Goal: Communication & Community: Answer question/provide support

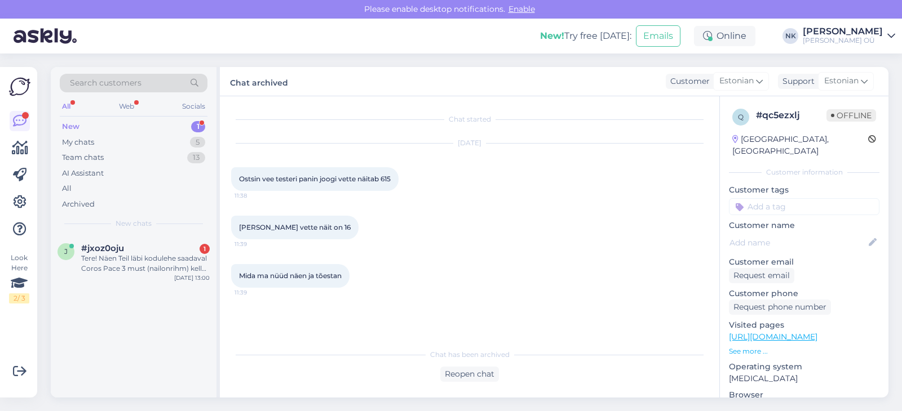
click at [135, 278] on div "j #jxoz0oju 1 Tere! Näen Teil läbi kodulehe saadaval Coros Pace 3 must (nailonr…" at bounding box center [134, 261] width 166 height 51
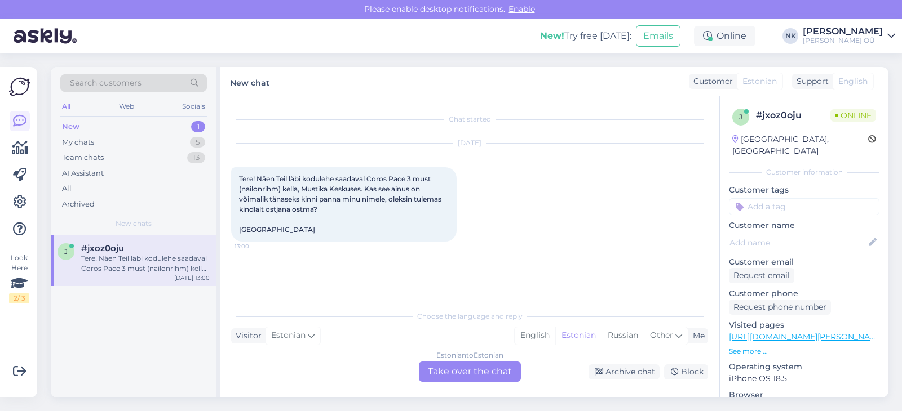
click at [447, 369] on div "Estonian to Estonian Take over the chat" at bounding box center [470, 372] width 102 height 20
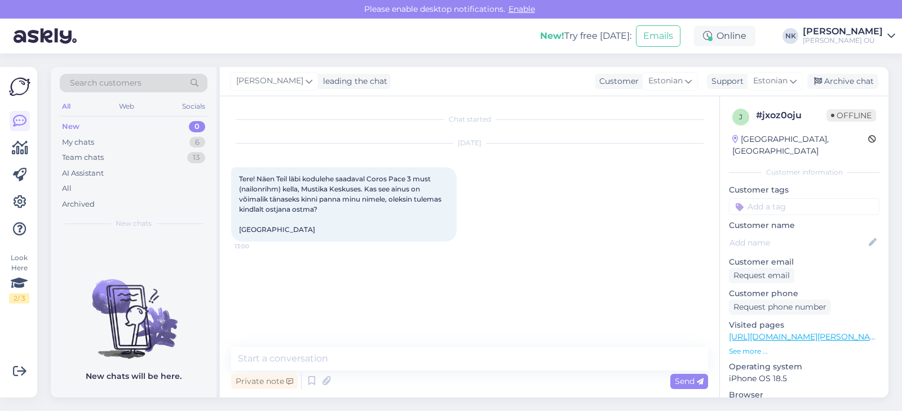
click at [787, 332] on link "[URL][DOMAIN_NAME][PERSON_NAME]" at bounding box center [807, 337] width 156 height 10
click at [378, 354] on textarea at bounding box center [469, 359] width 477 height 24
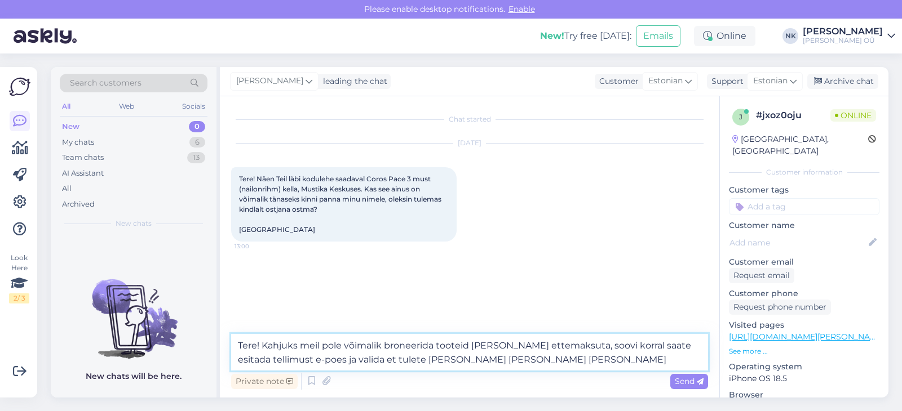
type textarea "Tere! Kahjuks meil pole võimalik broneerida tooteid [PERSON_NAME] ettemaksuta, …"
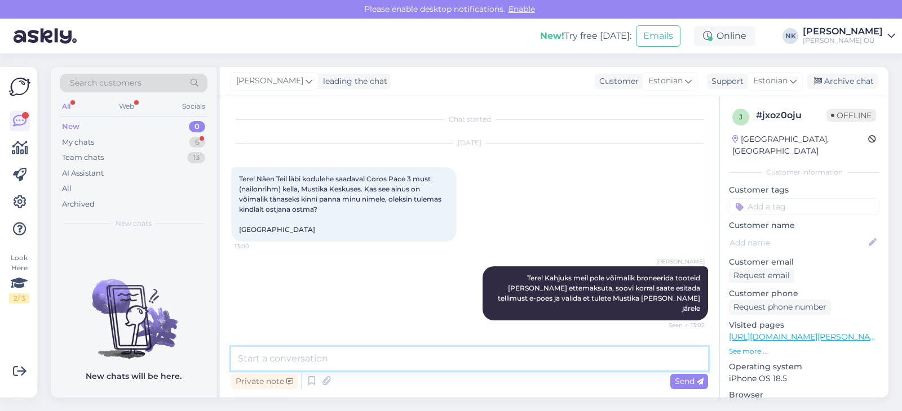
scroll to position [44, 0]
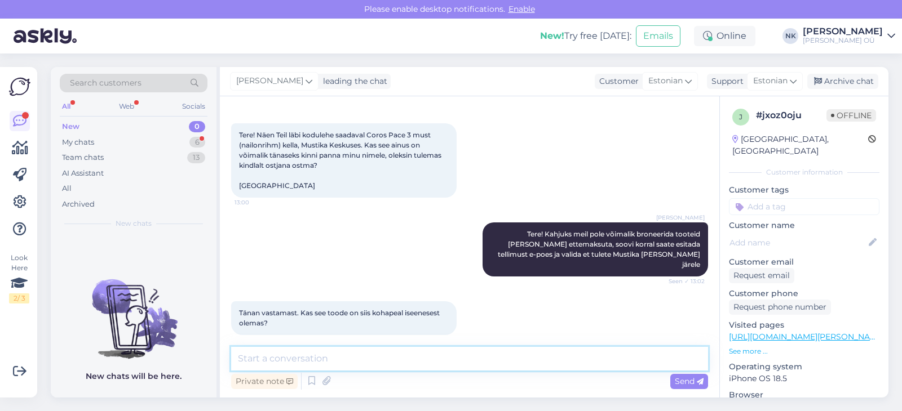
click at [386, 365] on textarea at bounding box center [469, 359] width 477 height 24
type textarea "Jah, toode on poes"
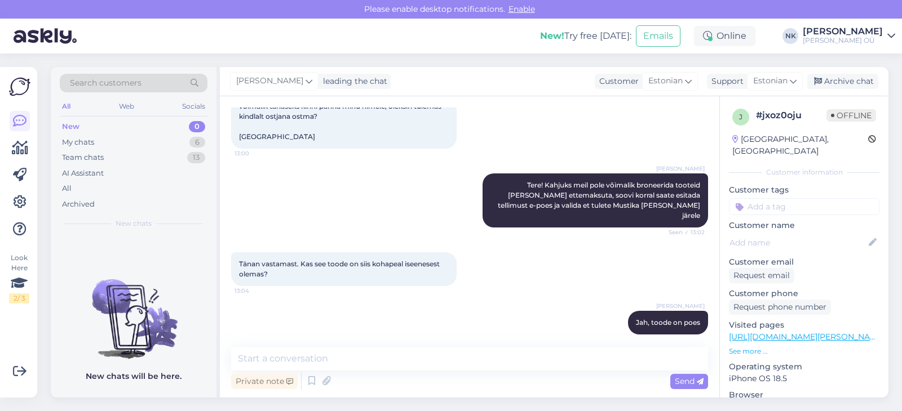
click at [795, 332] on link "[URL][DOMAIN_NAME][PERSON_NAME]" at bounding box center [807, 337] width 156 height 10
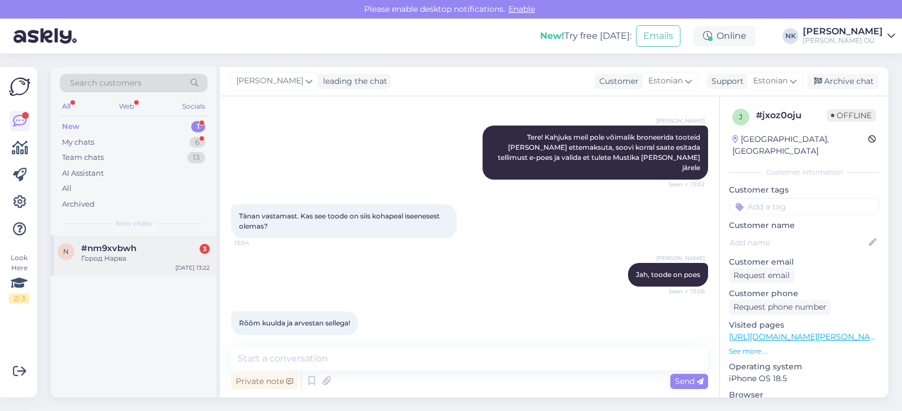
click at [146, 238] on div "n #nm9xvbwh 3 Город [GEOGRAPHIC_DATA] [DATE] 13:22" at bounding box center [134, 256] width 166 height 41
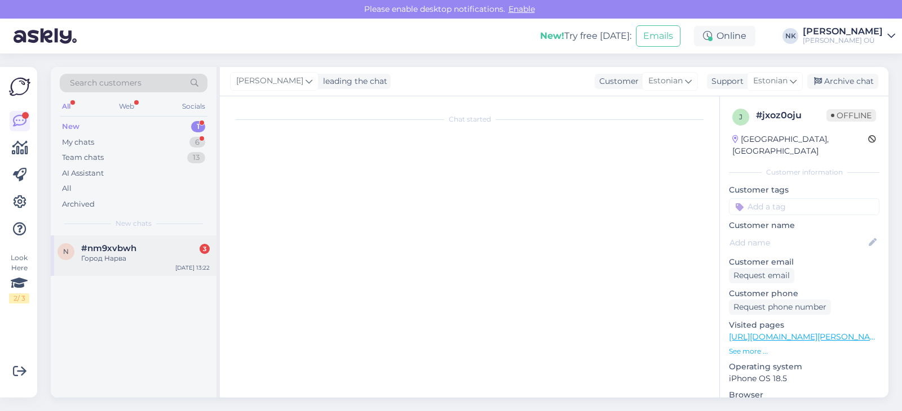
scroll to position [6, 0]
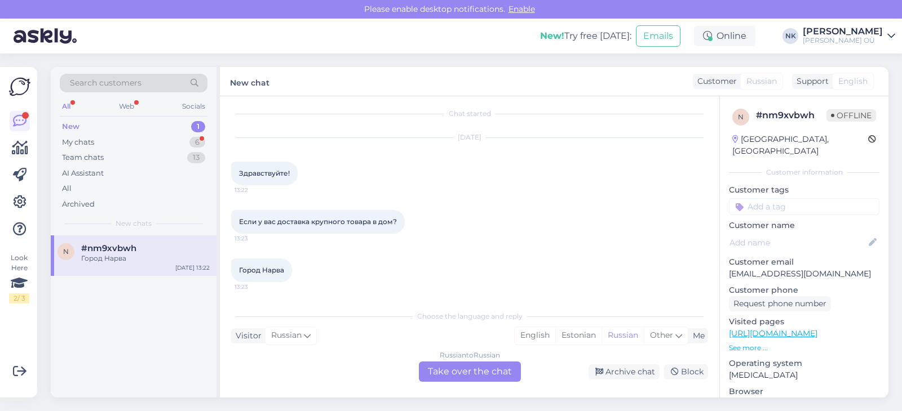
click at [467, 376] on div "Russian to Russian Take over the chat" at bounding box center [470, 372] width 102 height 20
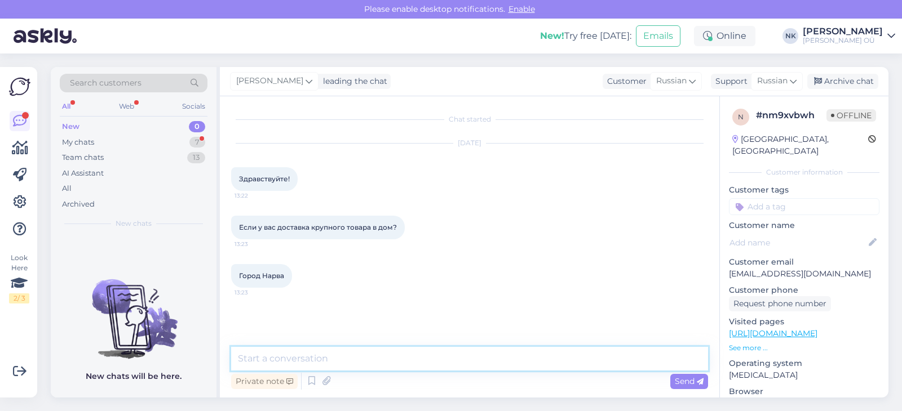
click at [430, 366] on textarea at bounding box center [469, 359] width 477 height 24
type textarea "P"
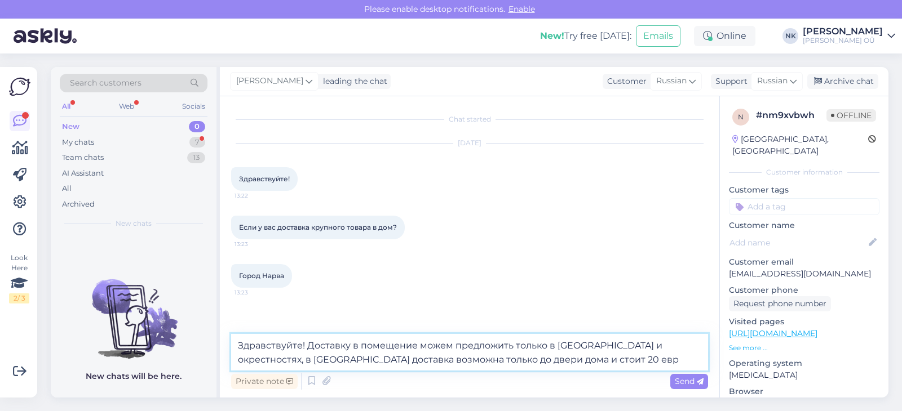
type textarea "Здравствуйте! Доставку в помещение можем предложить только в [GEOGRAPHIC_DATA] …"
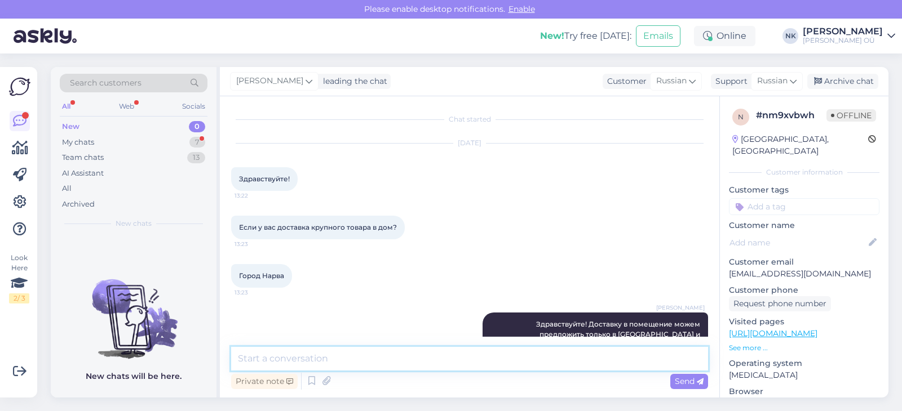
scroll to position [32, 0]
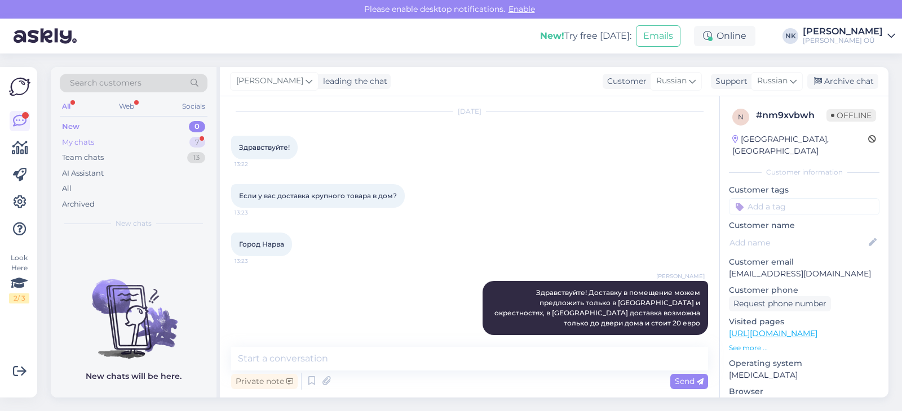
click at [168, 145] on div "My chats 7" at bounding box center [134, 143] width 148 height 16
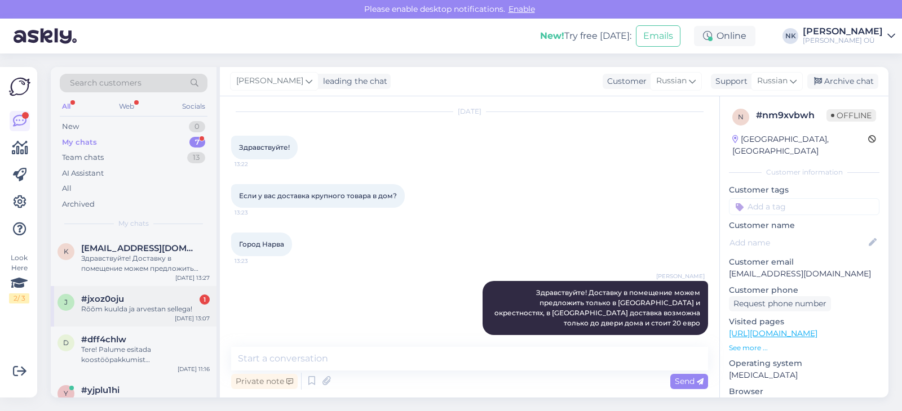
click at [155, 292] on div "j #jxoz0oju 1 Rõõm kuulda ja arvestan sellega! [DATE] 13:07" at bounding box center [134, 306] width 166 height 41
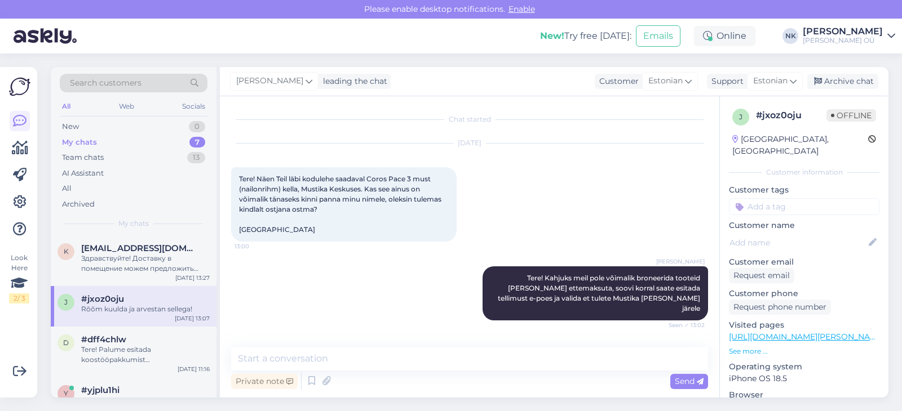
scroll to position [141, 0]
